Goal: Transaction & Acquisition: Purchase product/service

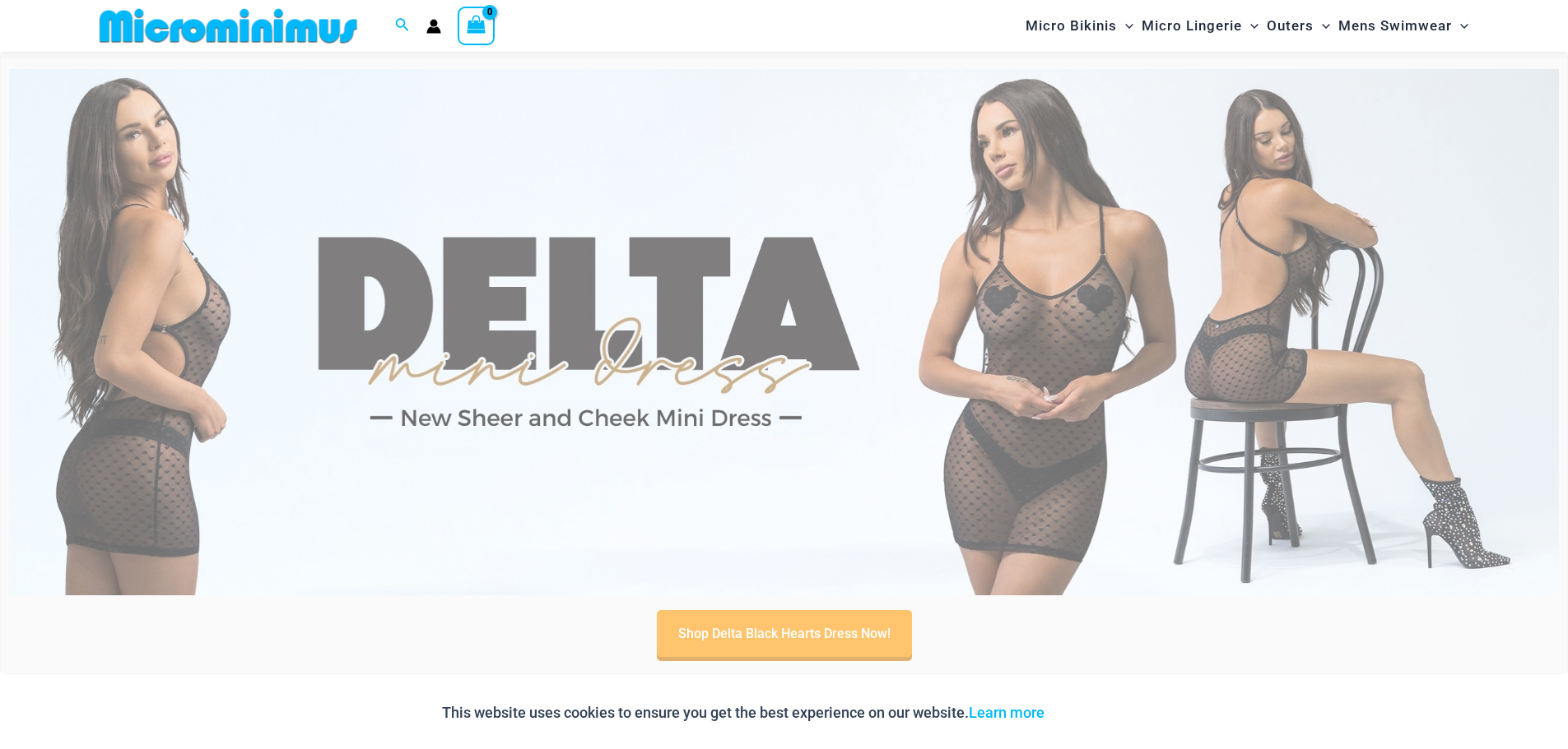
scroll to position [645, 0]
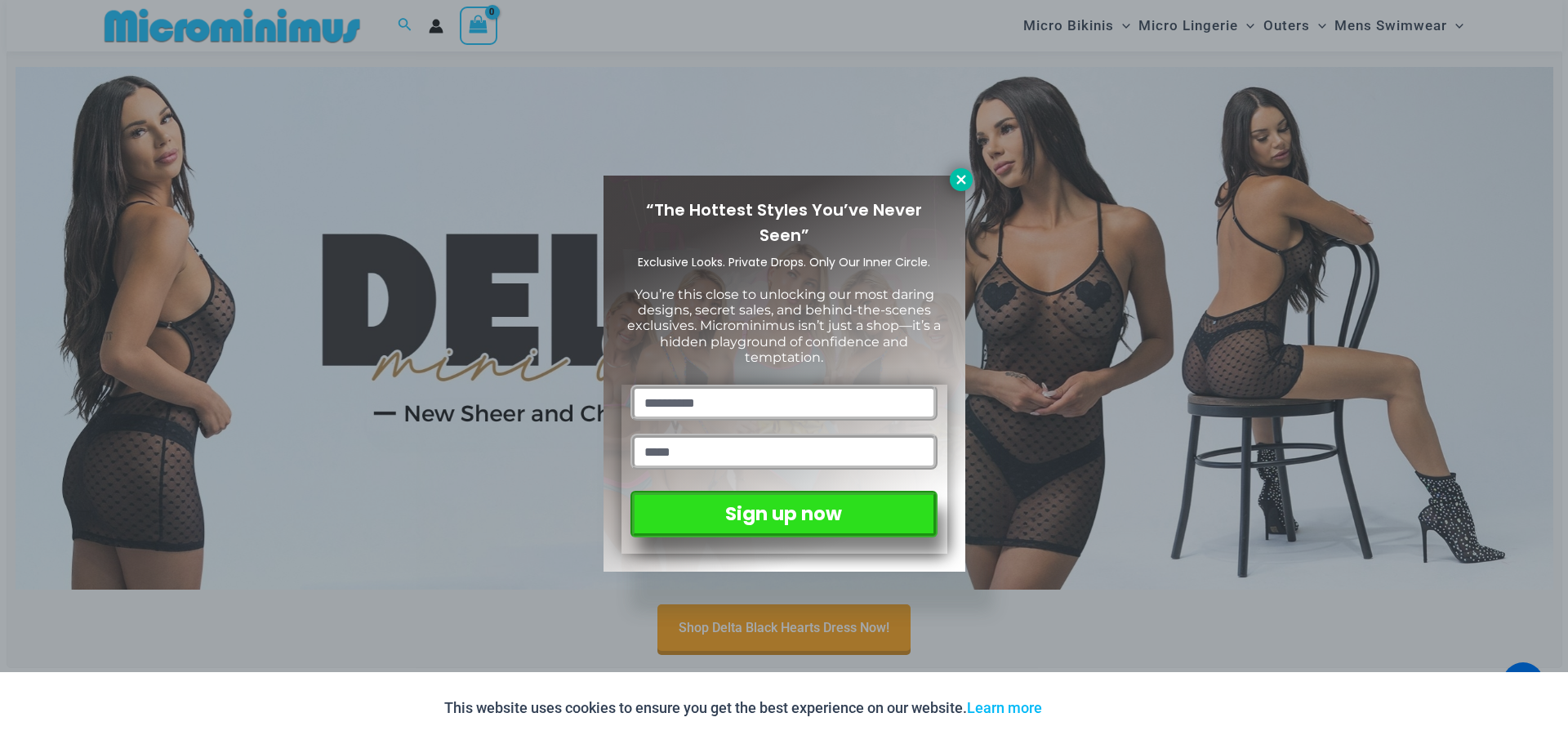
click at [958, 179] on icon at bounding box center [961, 179] width 14 height 14
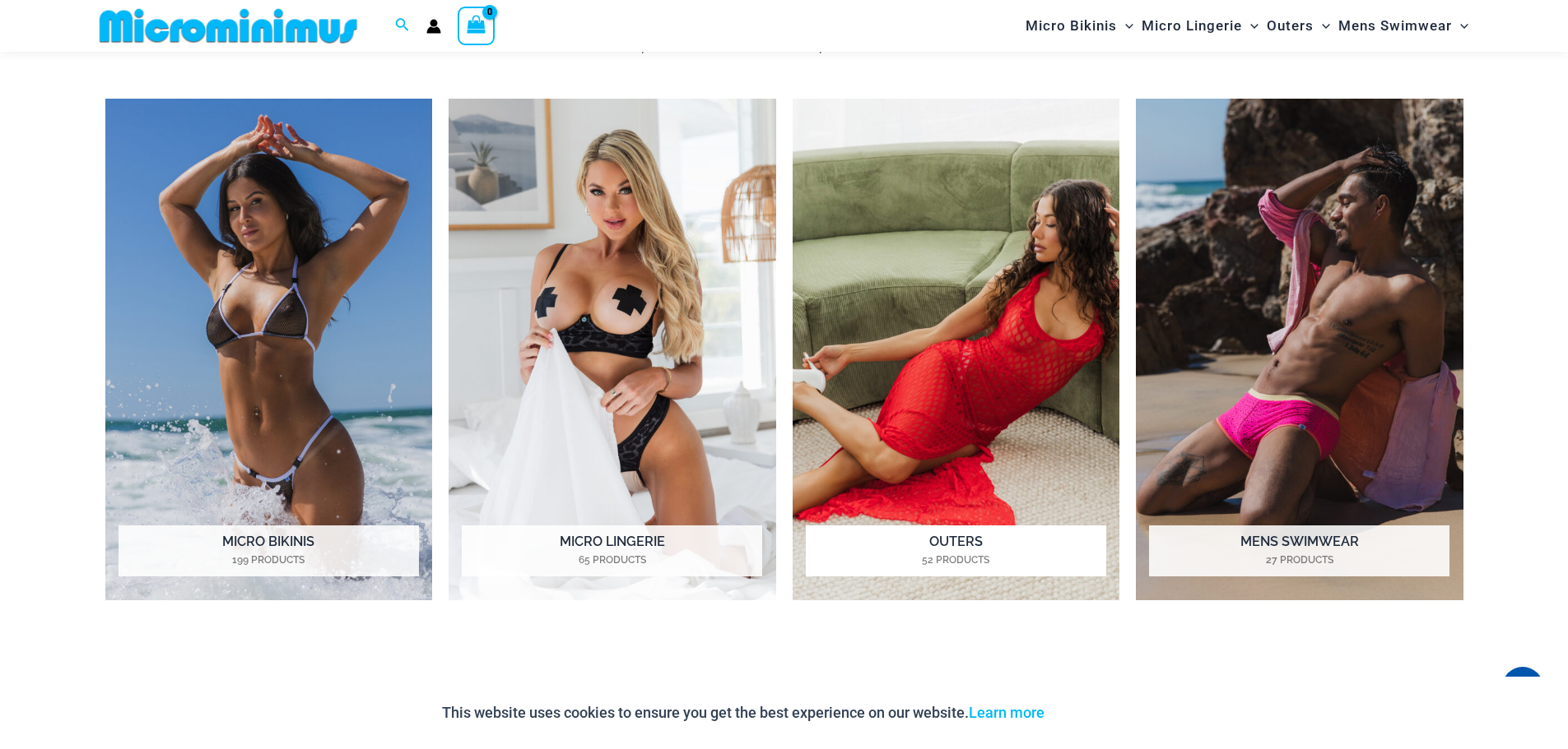
scroll to position [1467, 0]
click at [619, 537] on h2 "Micro Lingerie 65 Products" at bounding box center [611, 550] width 301 height 51
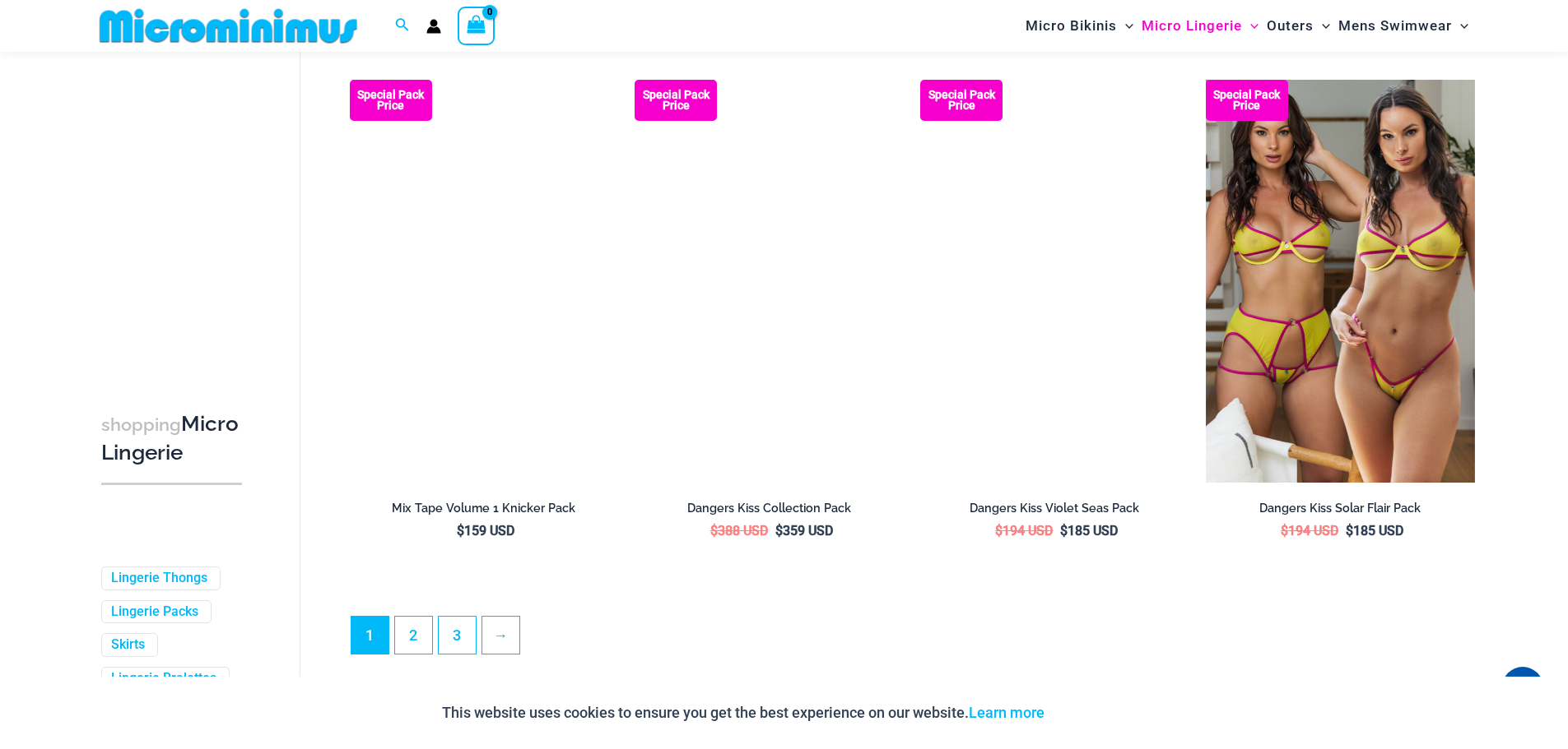
scroll to position [4100, 0]
